Goal: Information Seeking & Learning: Learn about a topic

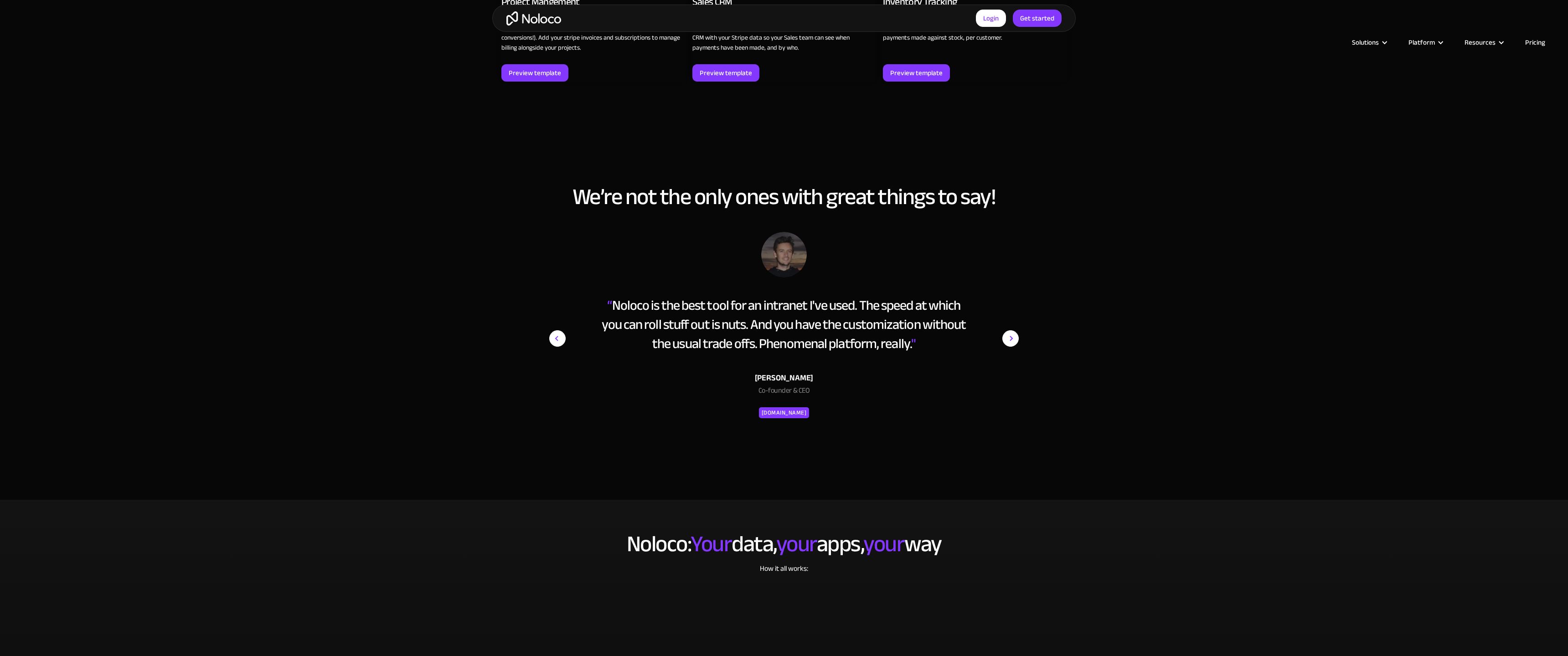
scroll to position [1886, 0]
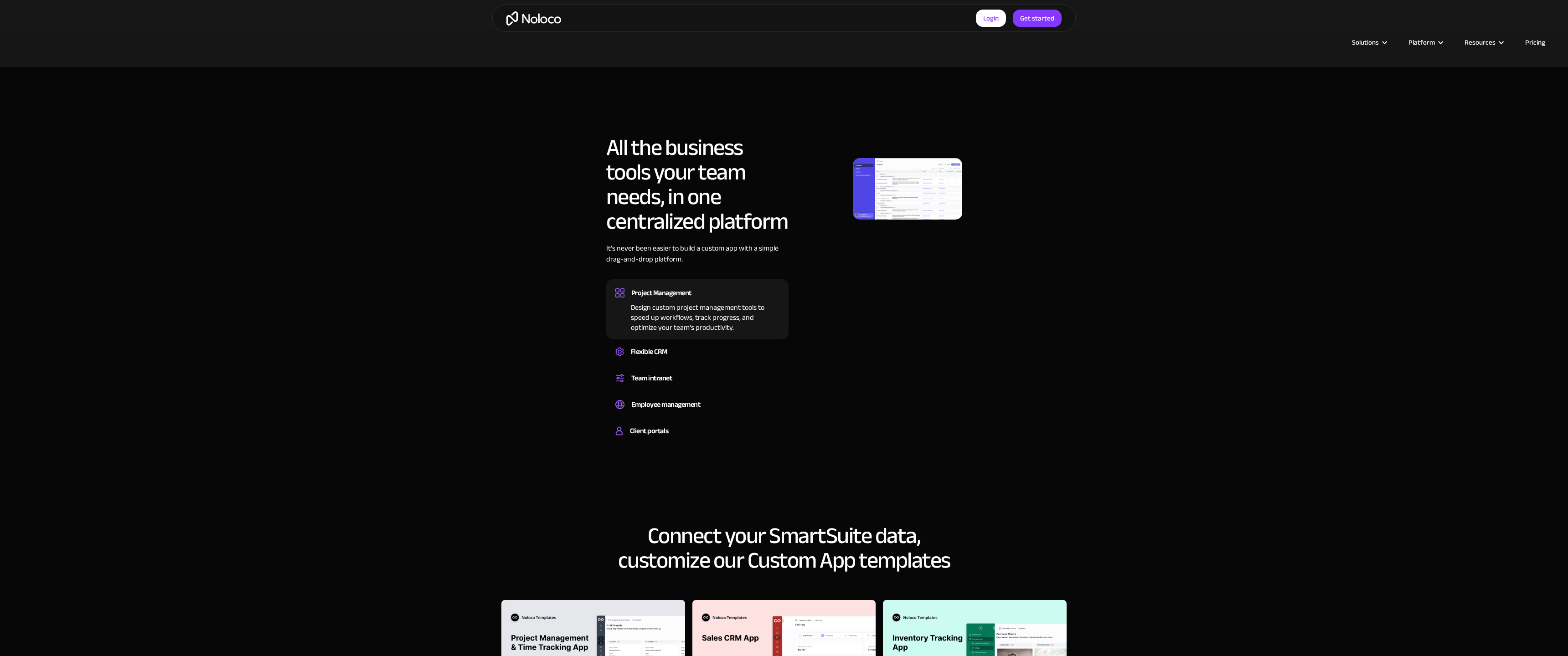
scroll to position [1285, 0]
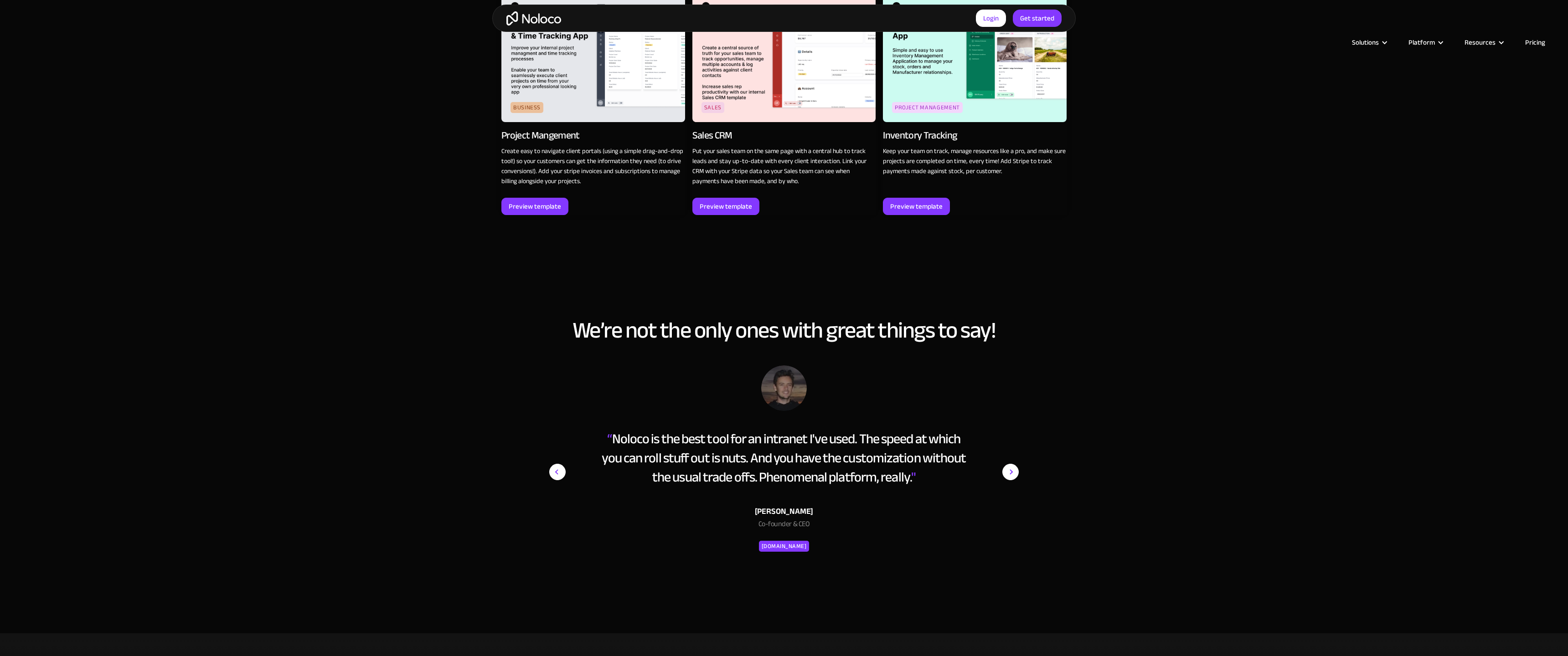
scroll to position [1752, 0]
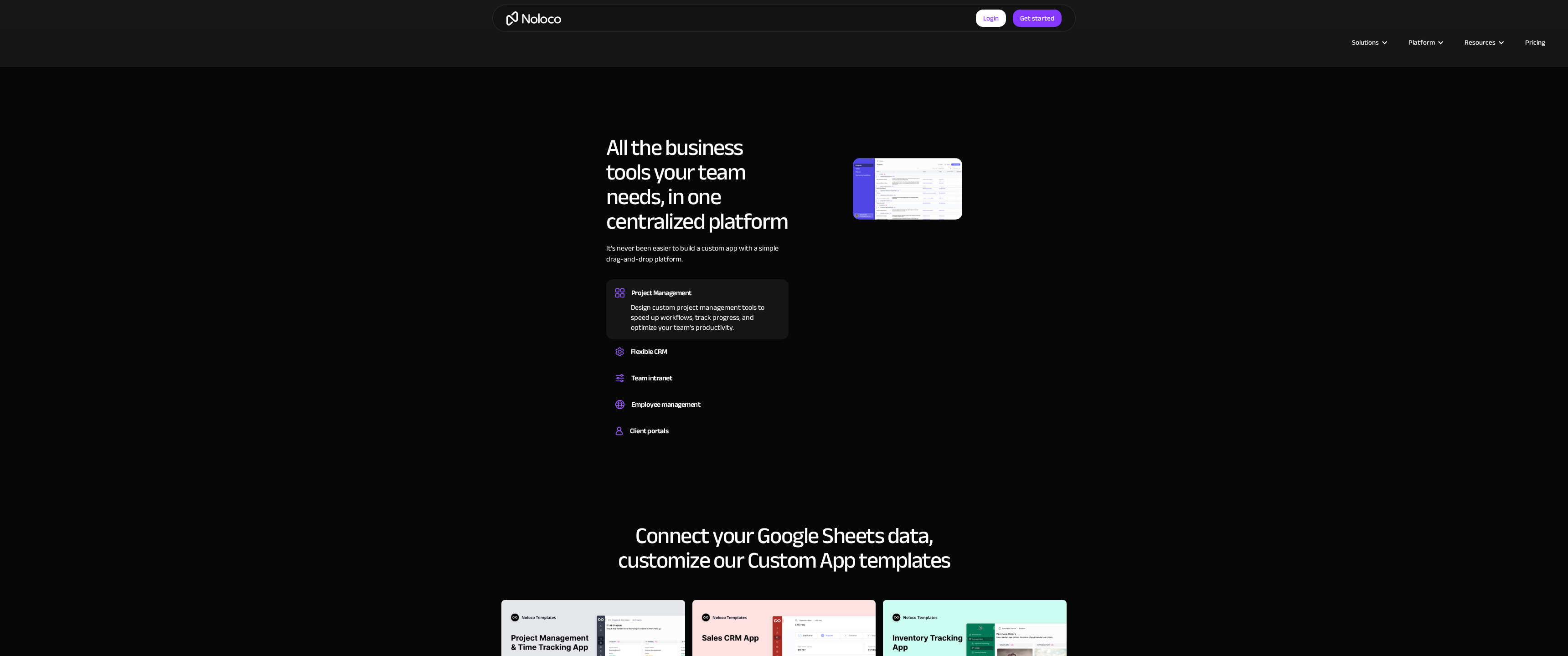
scroll to position [1151, 0]
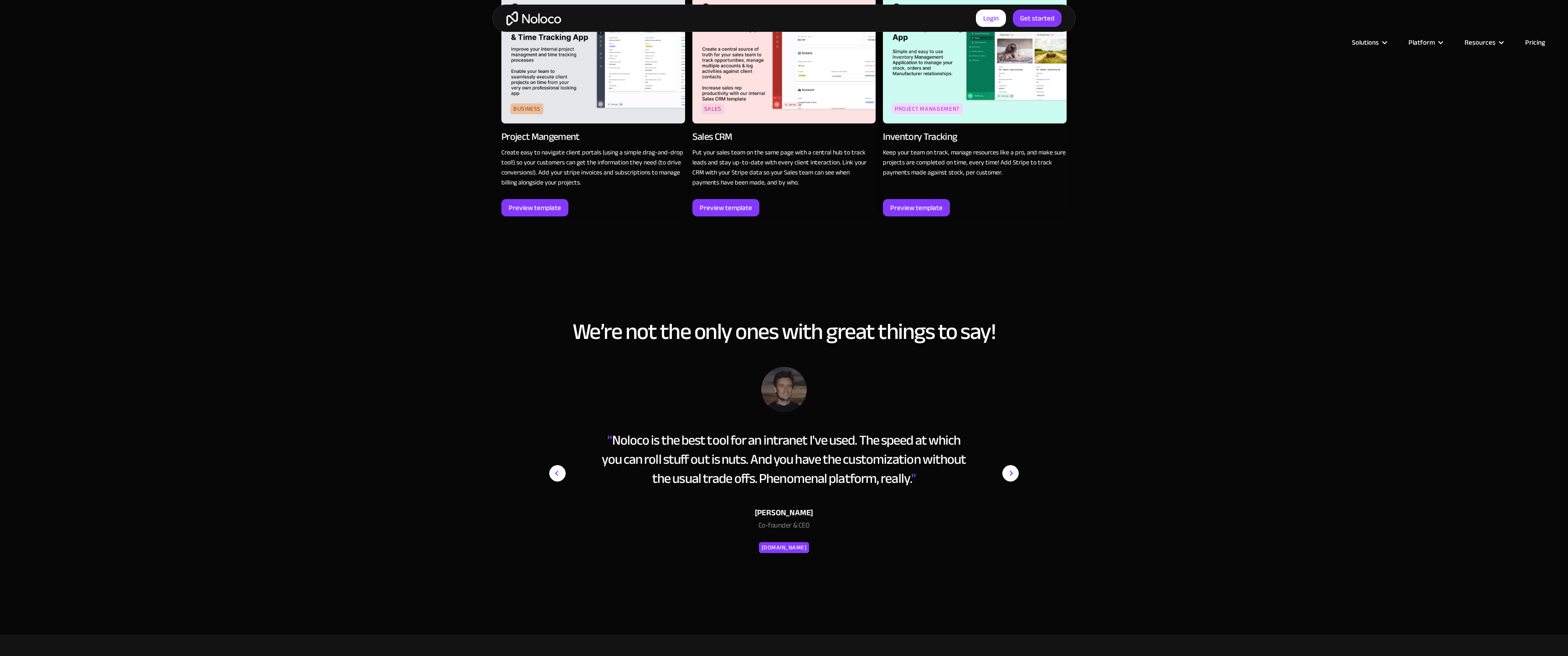
scroll to position [2189, 0]
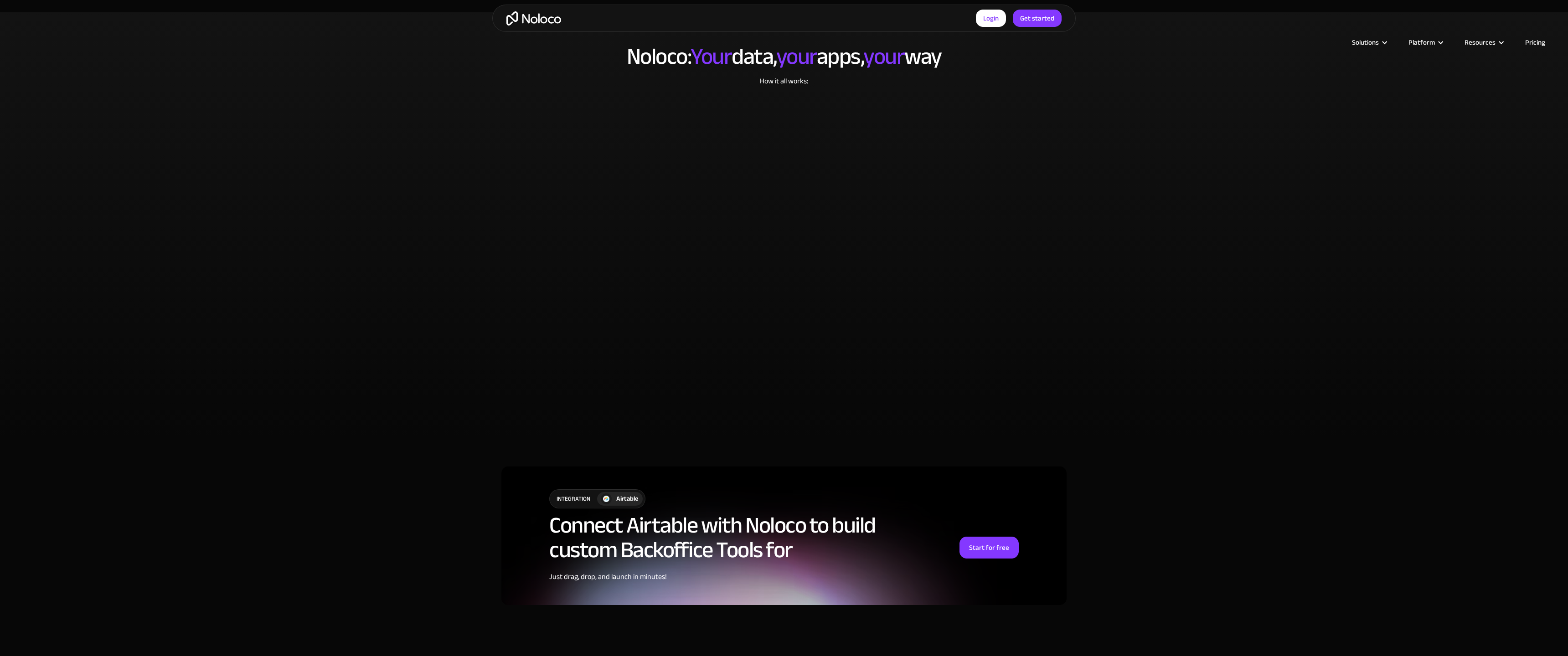
scroll to position [2167, 0]
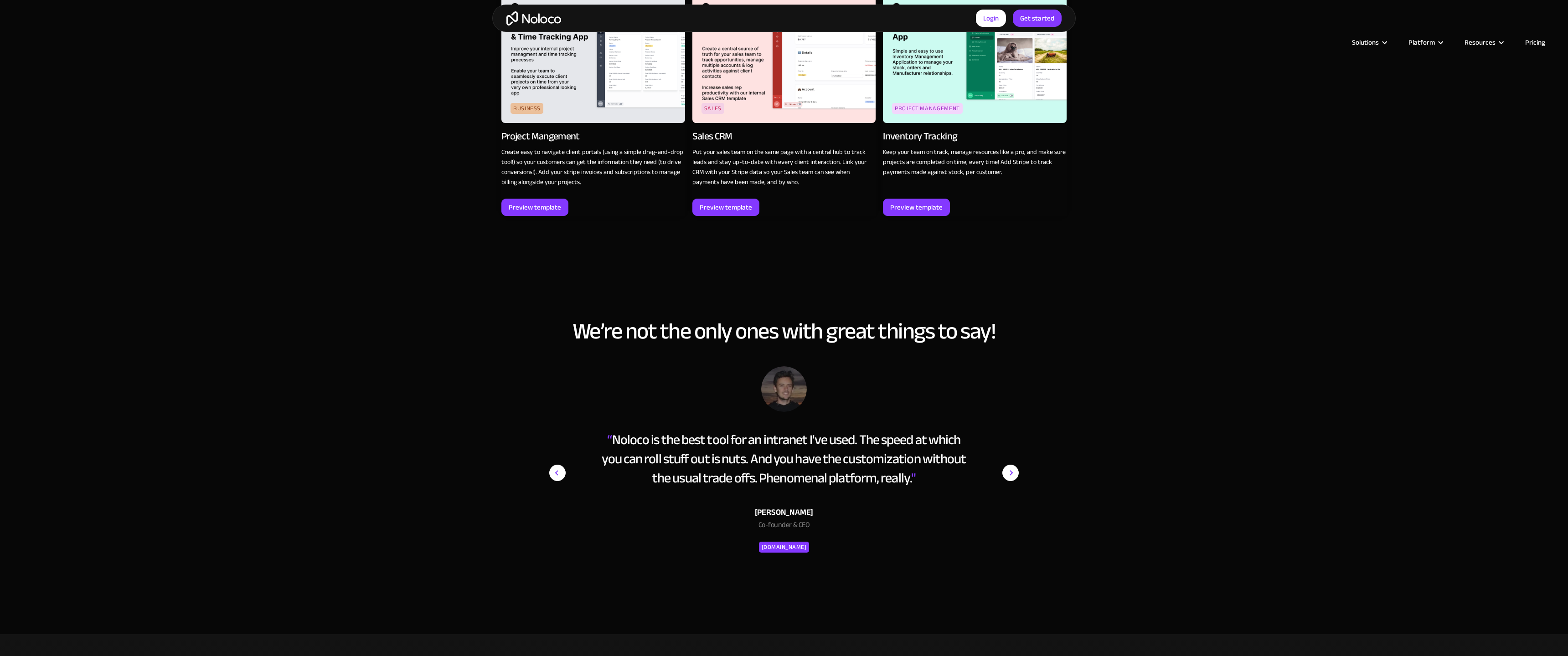
scroll to position [1751, 0]
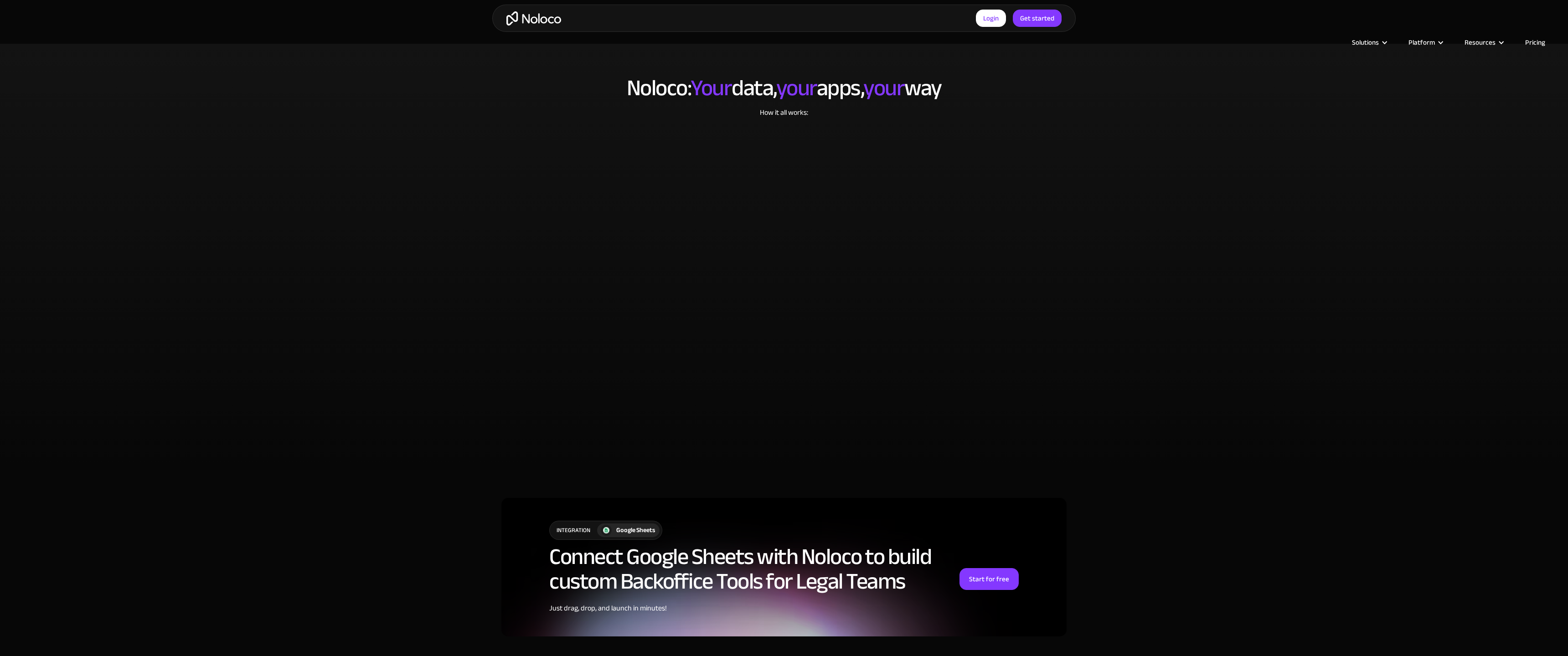
scroll to position [2193, 0]
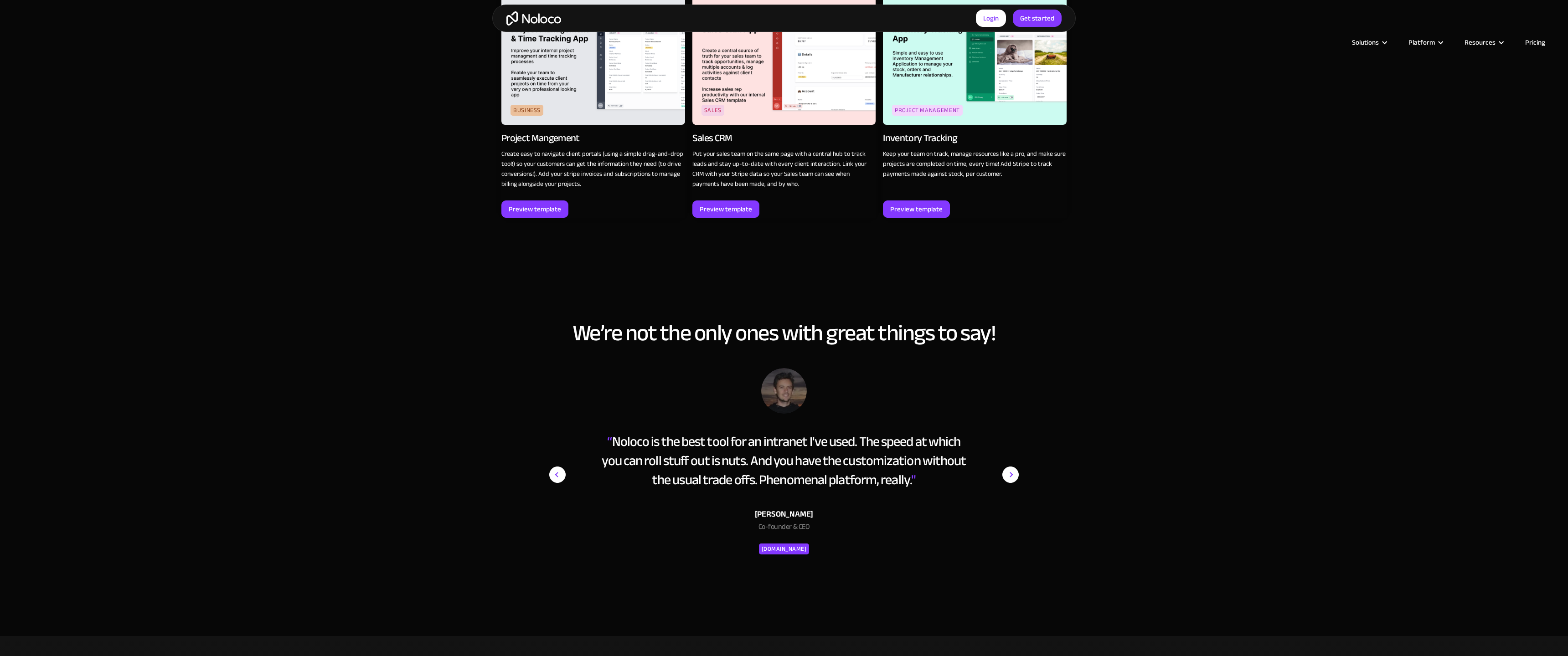
scroll to position [2182, 0]
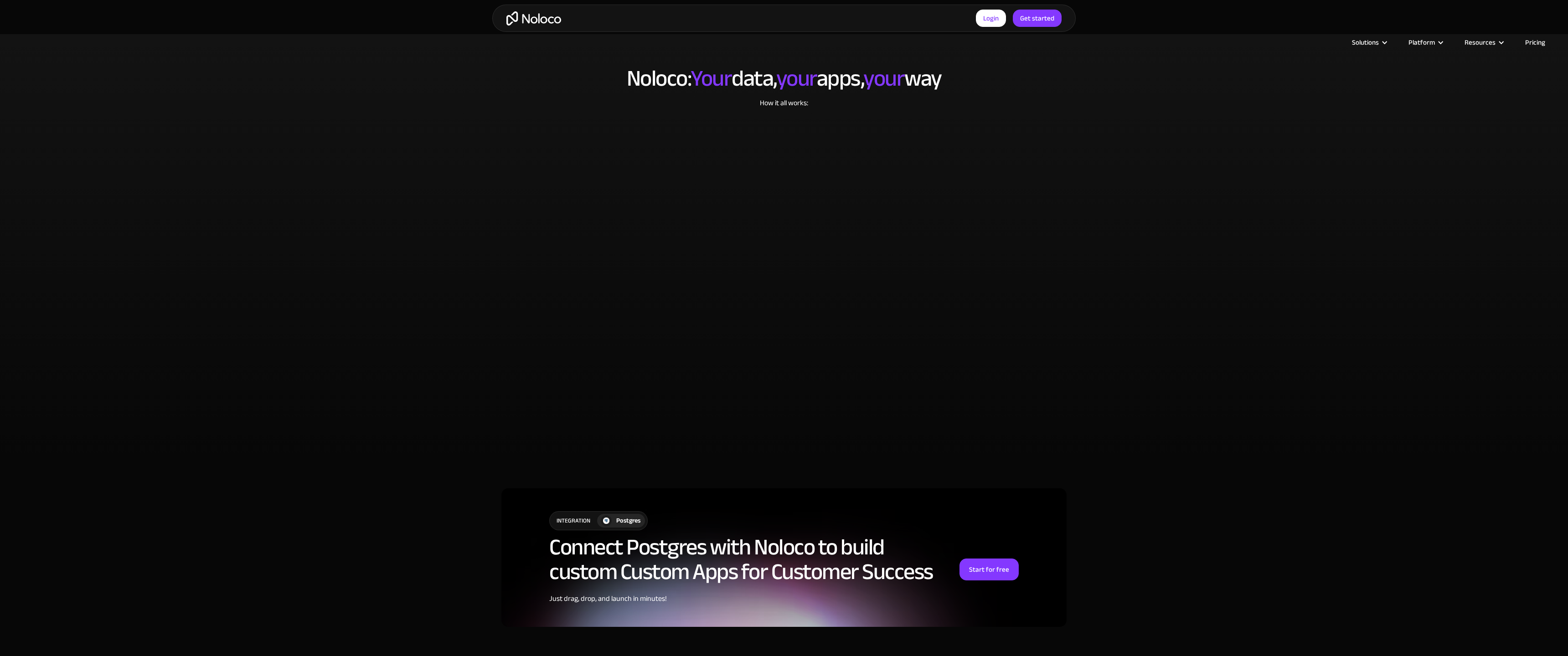
scroll to position [2189, 0]
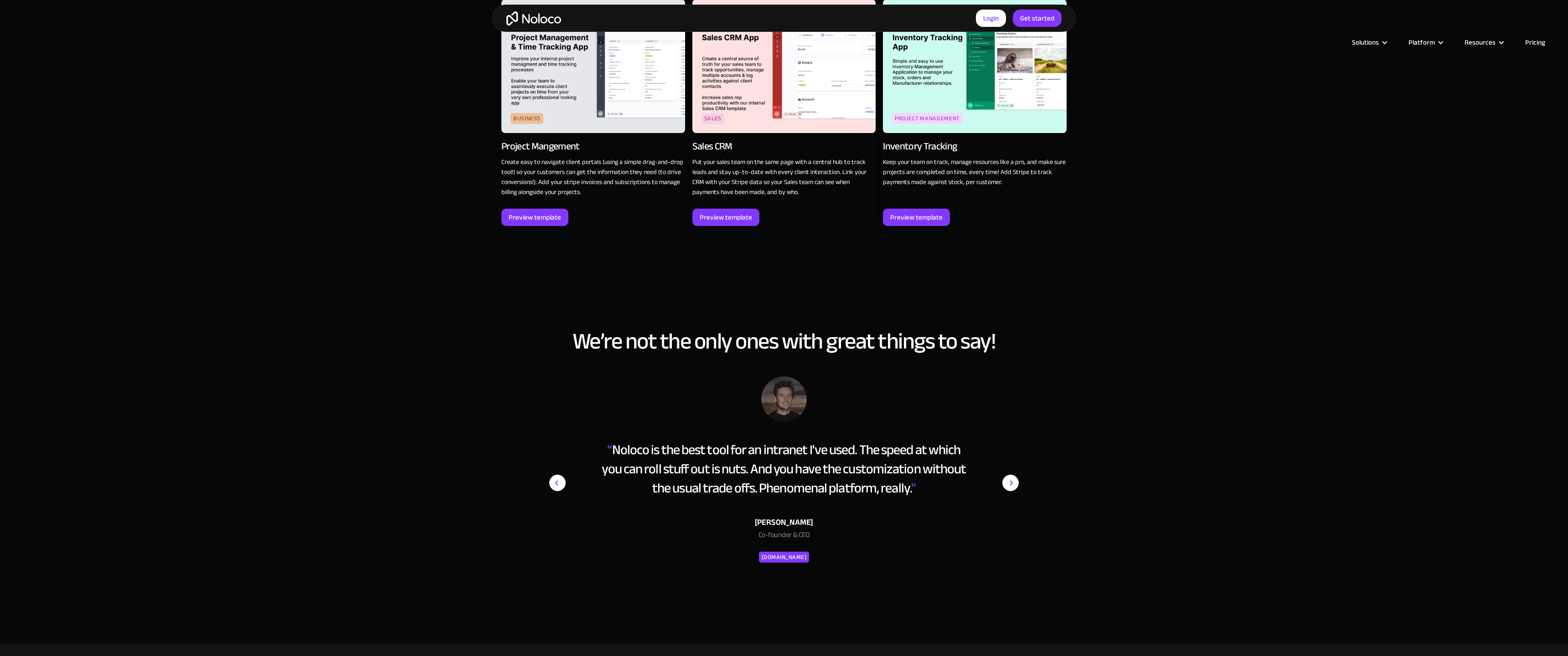
scroll to position [1752, 0]
